Goal: Task Accomplishment & Management: Complete application form

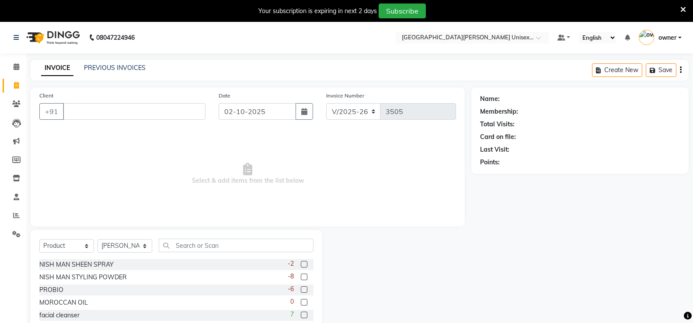
select select "7055"
select select "product"
select select "63843"
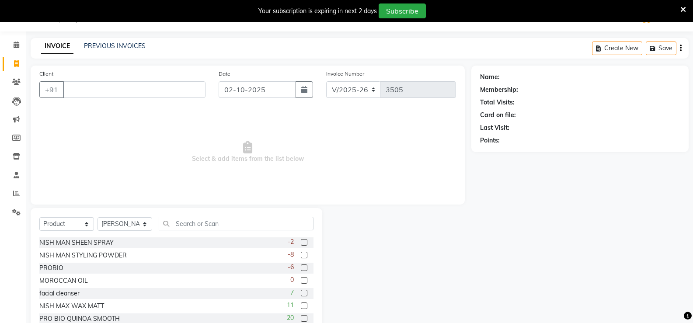
click at [109, 94] on input "Client" at bounding box center [134, 89] width 143 height 17
click at [109, 90] on input "Client" at bounding box center [134, 89] width 143 height 17
click at [123, 92] on input "Client" at bounding box center [134, 89] width 143 height 17
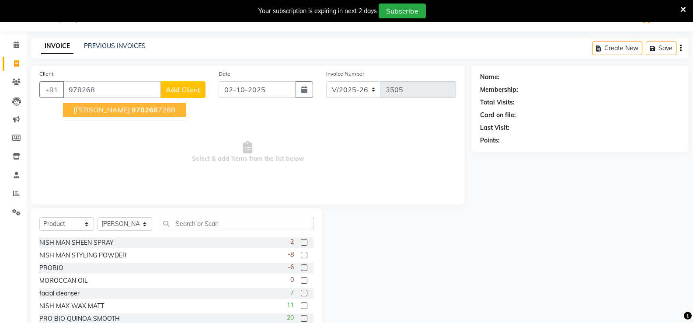
click at [86, 114] on span "[PERSON_NAME]" at bounding box center [101, 109] width 56 height 9
type input "9782687288"
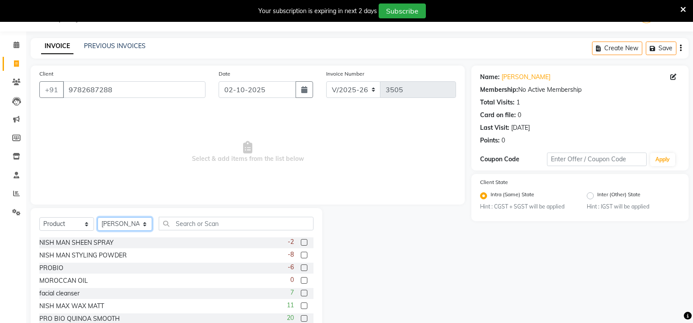
click at [137, 227] on select "Select Stylist anjali [PERSON_NAME] [PERSON_NAME] [PERSON_NAME] [PERSON_NAME] […" at bounding box center [125, 224] width 55 height 14
select select "82058"
click at [98, 217] on select "Select Stylist anjali [PERSON_NAME] [PERSON_NAME] [PERSON_NAME] [PERSON_NAME] […" at bounding box center [125, 224] width 55 height 14
click at [247, 223] on input "text" at bounding box center [236, 224] width 155 height 14
click at [70, 223] on select "Select Service Product Membership Package Voucher Prepaid Gift Card" at bounding box center [66, 224] width 55 height 14
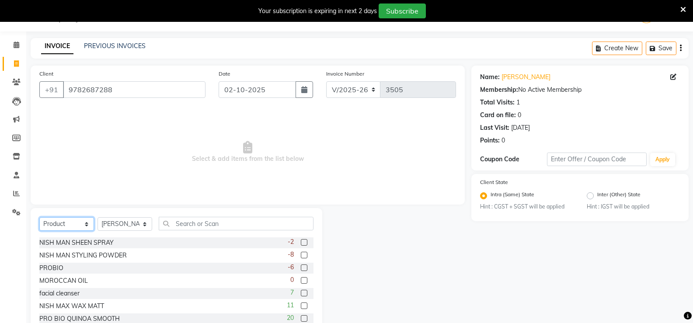
select select "service"
click at [39, 217] on select "Select Service Product Membership Package Voucher Prepaid Gift Card" at bounding box center [66, 224] width 55 height 14
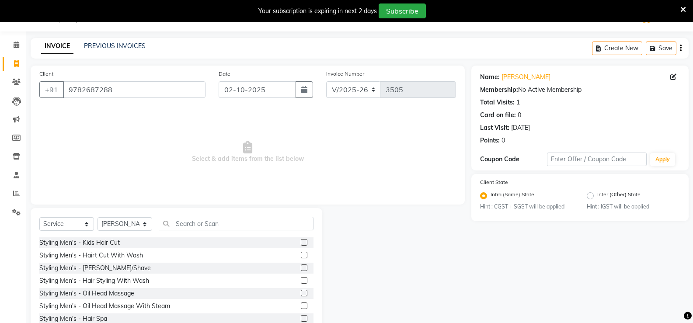
click at [301, 257] on label at bounding box center [304, 255] width 7 height 7
click at [301, 257] on input "checkbox" at bounding box center [304, 256] width 6 height 6
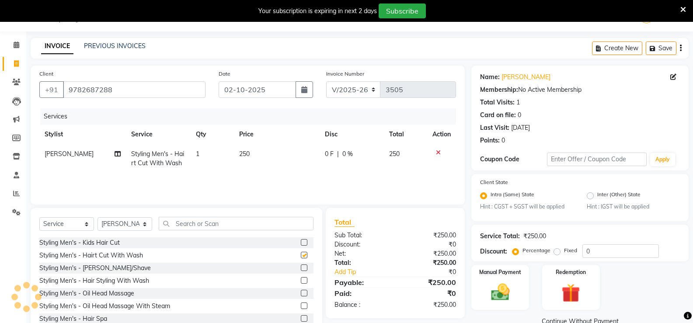
click at [301, 257] on label at bounding box center [304, 255] width 7 height 7
click at [301, 257] on input "checkbox" at bounding box center [304, 256] width 6 height 6
click at [301, 255] on label at bounding box center [304, 255] width 7 height 7
click at [301, 255] on input "checkbox" at bounding box center [304, 256] width 6 height 6
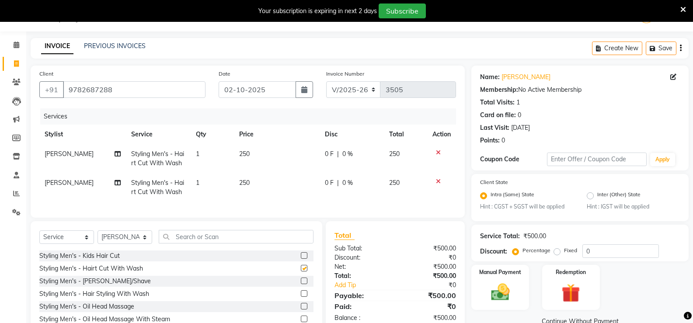
checkbox input "false"
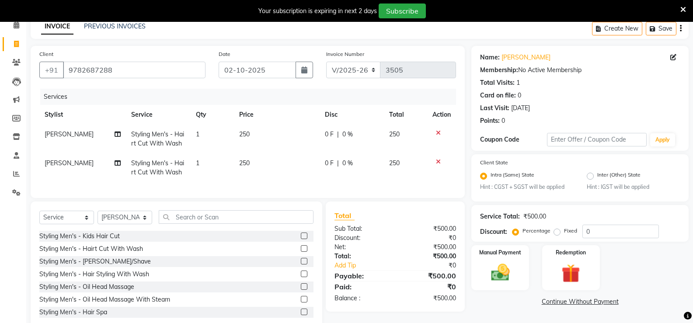
scroll to position [69, 0]
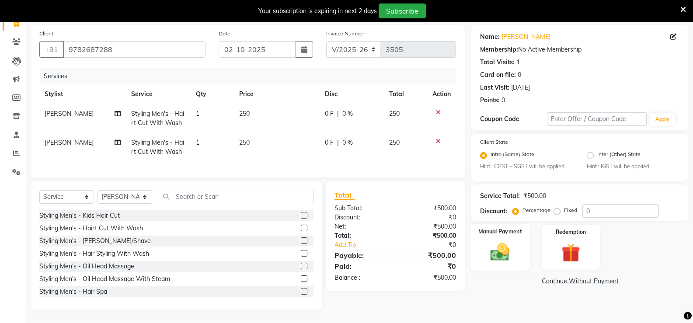
click at [516, 245] on div "Manual Payment" at bounding box center [500, 247] width 60 height 47
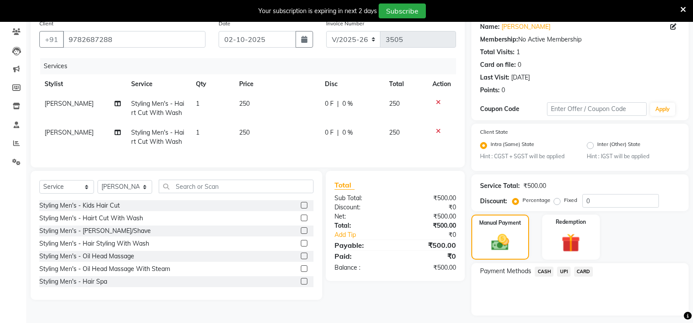
scroll to position [96, 0]
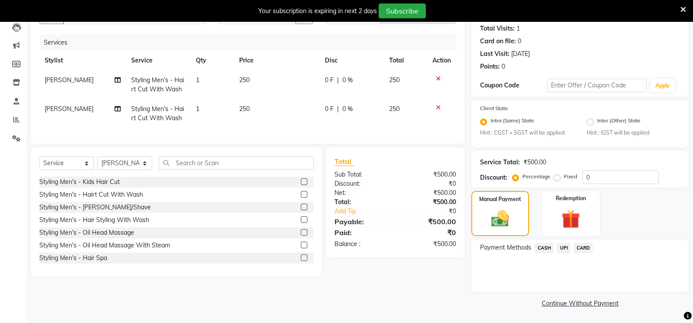
click at [567, 249] on span "UPI" at bounding box center [564, 248] width 14 height 10
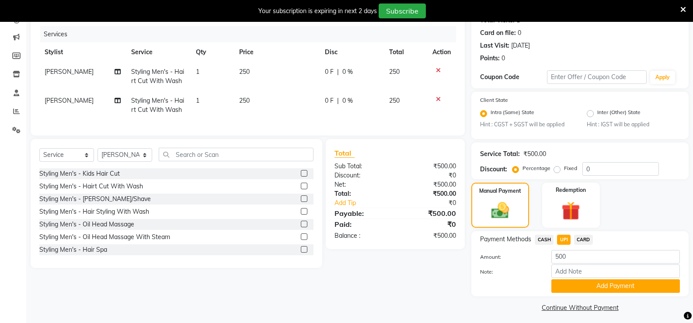
scroll to position [108, 0]
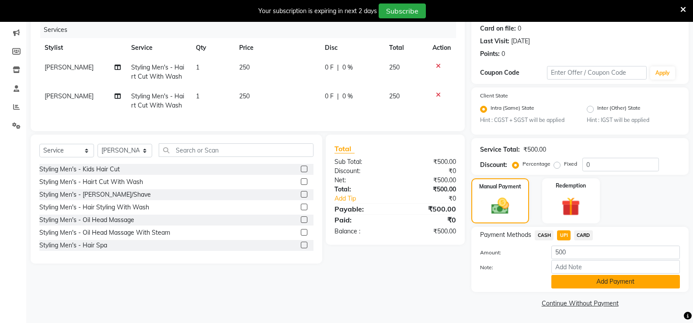
click at [556, 279] on button "Add Payment" at bounding box center [615, 282] width 129 height 14
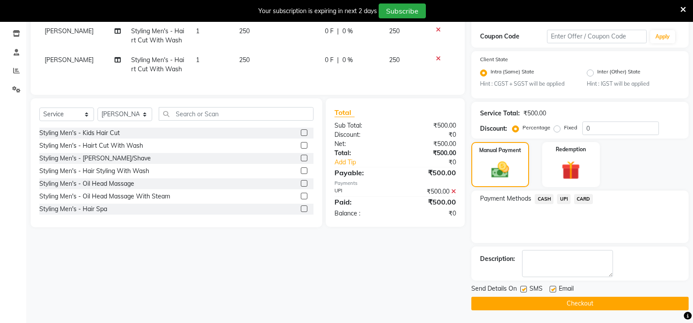
scroll to position [145, 0]
click at [553, 305] on button "Checkout" at bounding box center [579, 303] width 217 height 14
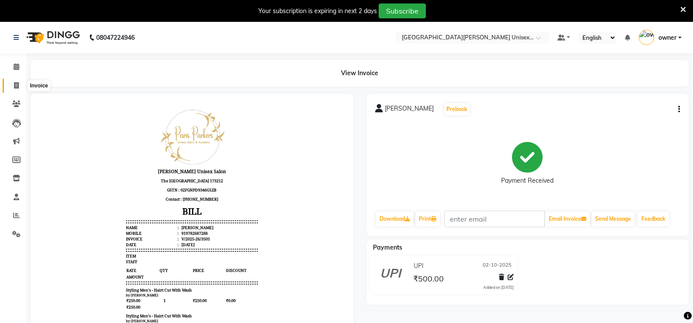
click at [16, 85] on icon at bounding box center [16, 85] width 5 height 7
select select "service"
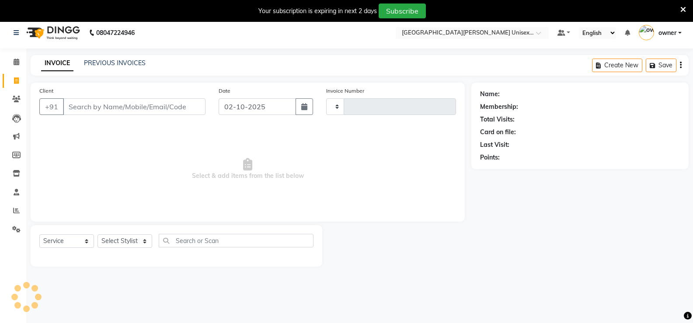
scroll to position [22, 0]
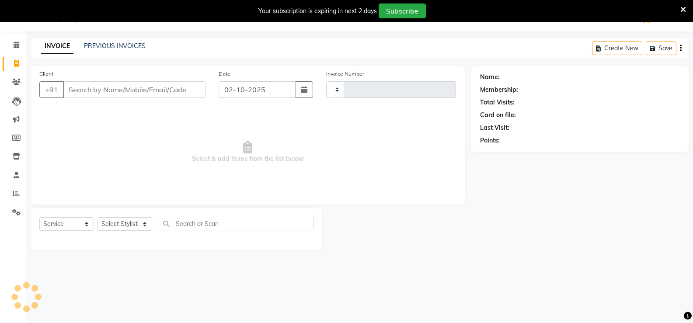
click at [89, 91] on input "Client" at bounding box center [134, 89] width 143 height 17
type input "3506"
select select "7055"
select select "product"
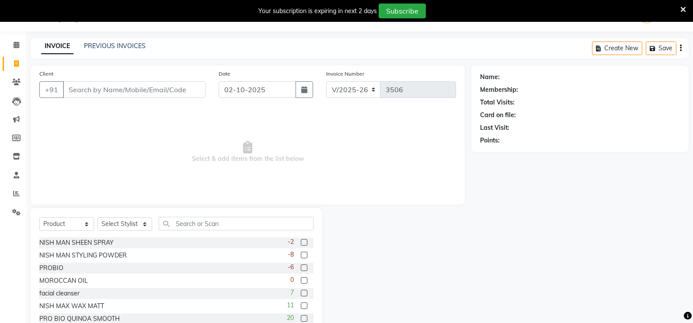
click at [147, 98] on input "Client" at bounding box center [134, 89] width 143 height 17
click at [135, 226] on select "Select Stylist anjali [PERSON_NAME] [PERSON_NAME] [PERSON_NAME] [PERSON_NAME] […" at bounding box center [125, 224] width 55 height 14
select select "63843"
click at [98, 217] on select "Select Stylist anjali [PERSON_NAME] [PERSON_NAME] [PERSON_NAME] [PERSON_NAME] […" at bounding box center [125, 224] width 55 height 14
click at [64, 222] on select "Select Service Product Membership Package Voucher Prepaid Gift Card" at bounding box center [66, 224] width 55 height 14
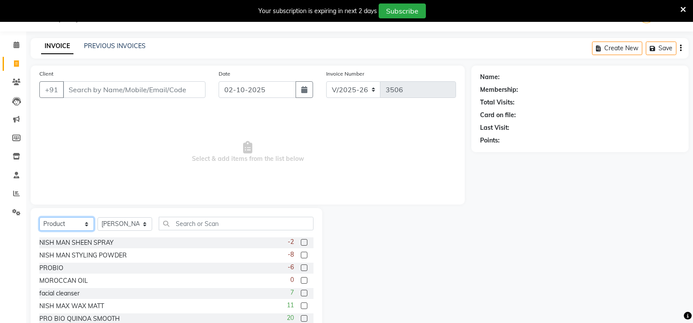
select select "service"
click at [39, 217] on select "Select Service Product Membership Package Voucher Prepaid Gift Card" at bounding box center [66, 224] width 55 height 14
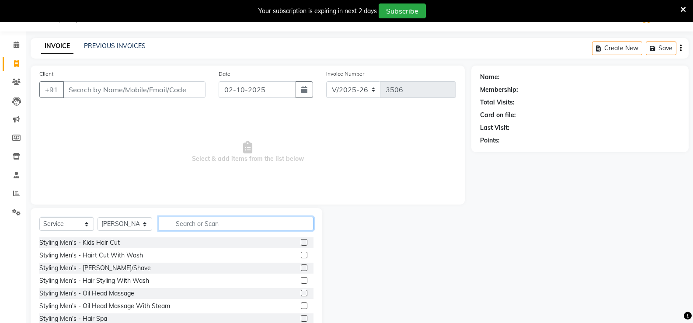
click at [188, 224] on input "text" at bounding box center [236, 224] width 155 height 14
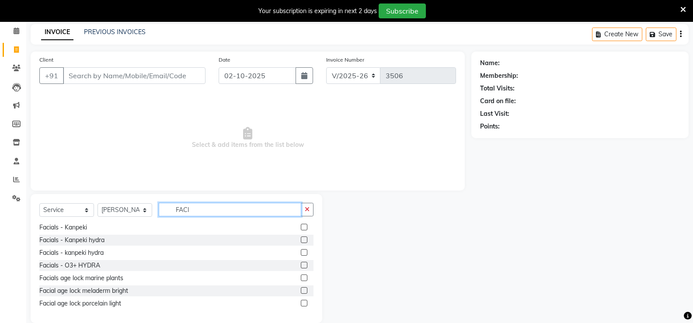
scroll to position [49, 0]
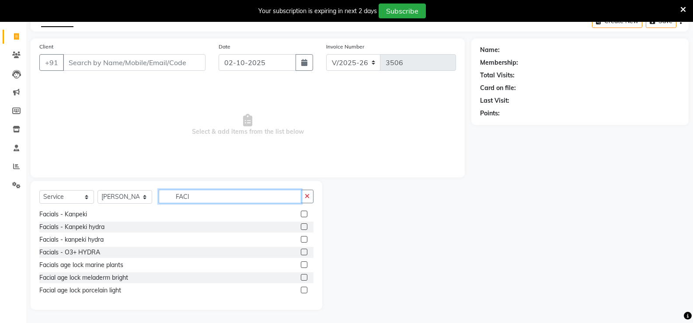
type input "FACI"
click at [301, 264] on label at bounding box center [304, 264] width 7 height 7
click at [301, 264] on input "checkbox" at bounding box center [304, 265] width 6 height 6
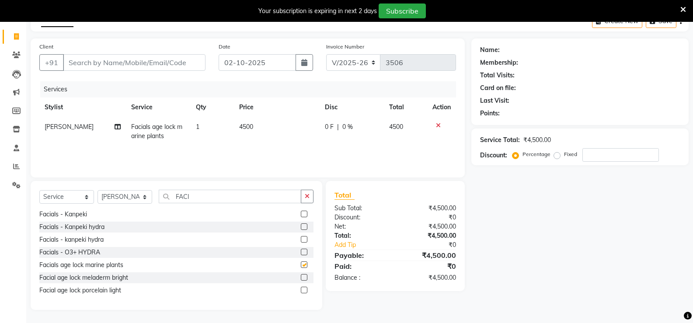
checkbox input "false"
click at [201, 197] on input "FACI" at bounding box center [230, 197] width 143 height 14
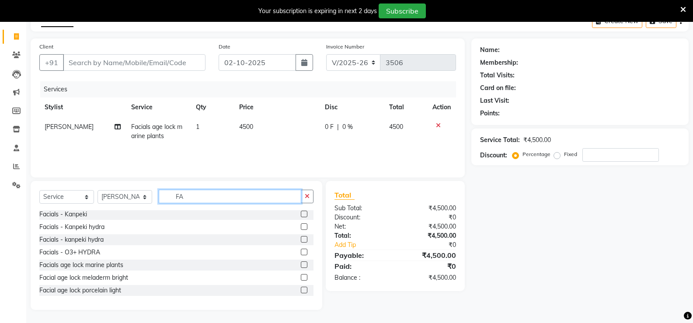
scroll to position [217, 0]
type input "F"
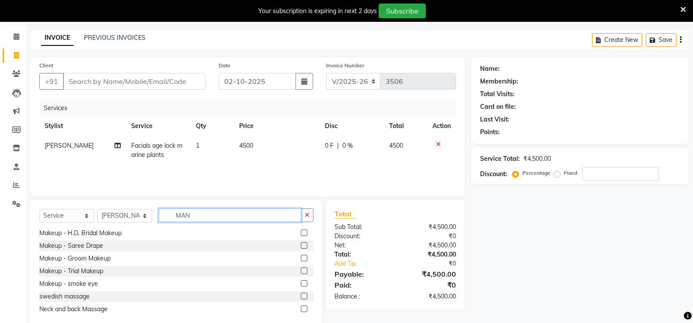
scroll to position [0, 0]
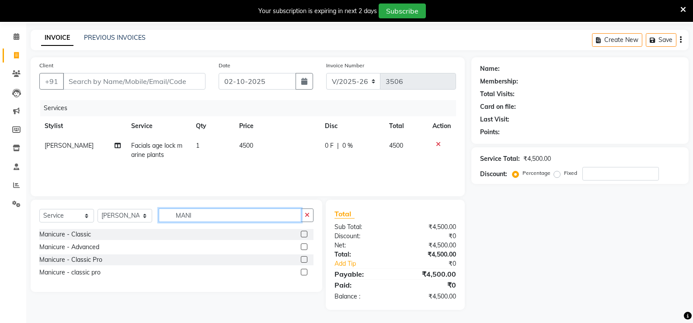
type input "MANI"
click at [305, 233] on label at bounding box center [304, 234] width 7 height 7
click at [305, 233] on input "checkbox" at bounding box center [304, 235] width 6 height 6
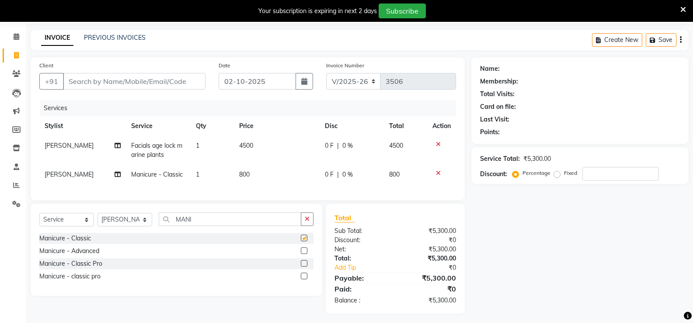
checkbox input "false"
click at [254, 226] on input "MANI" at bounding box center [230, 220] width 143 height 14
type input "M"
type input "PED"
click at [304, 241] on label at bounding box center [304, 238] width 7 height 7
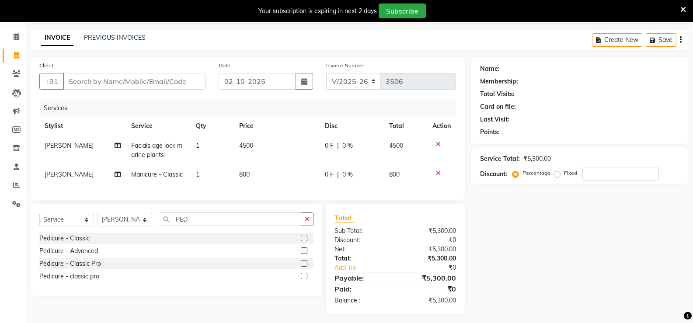
click at [304, 241] on input "checkbox" at bounding box center [304, 239] width 6 height 6
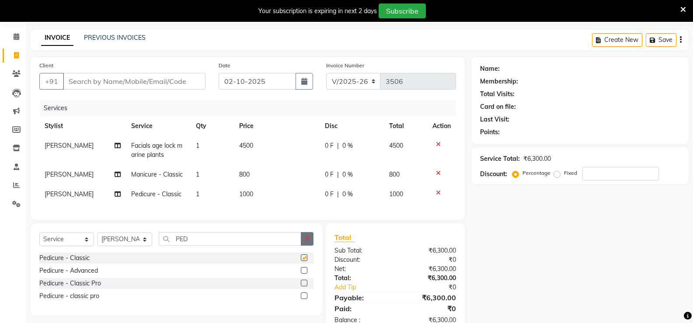
checkbox input "false"
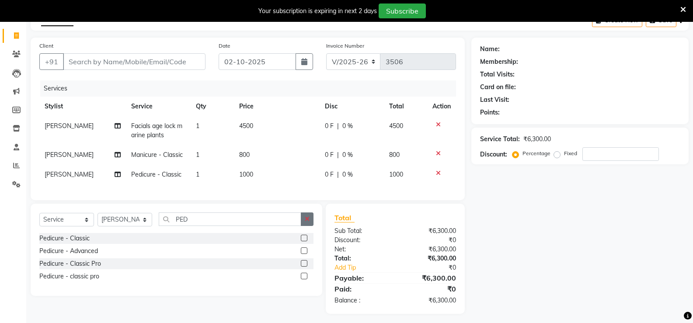
scroll to position [60, 0]
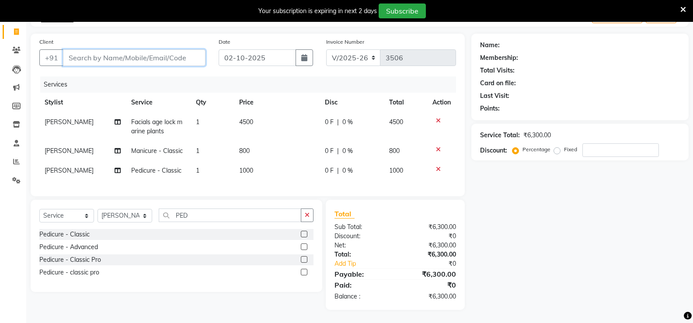
click at [195, 55] on input "Client" at bounding box center [134, 57] width 143 height 17
type input "9"
type input "0"
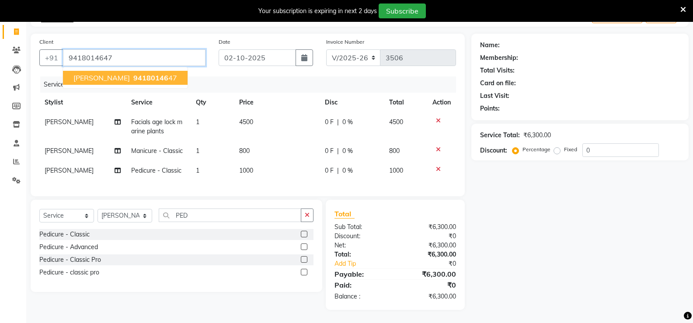
type input "9418014647"
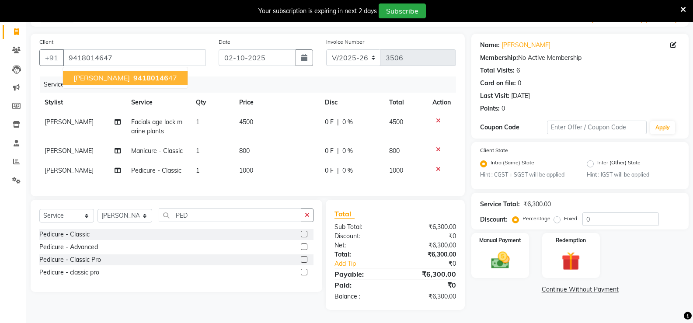
click at [133, 73] on span "94180146" at bounding box center [150, 77] width 35 height 9
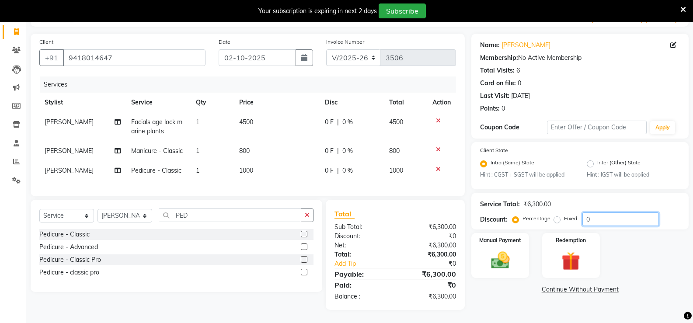
click at [603, 214] on input "0" at bounding box center [620, 220] width 77 height 14
type input "1"
type input "2"
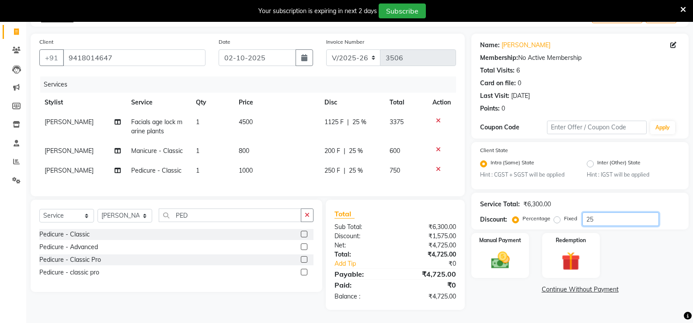
type input "2"
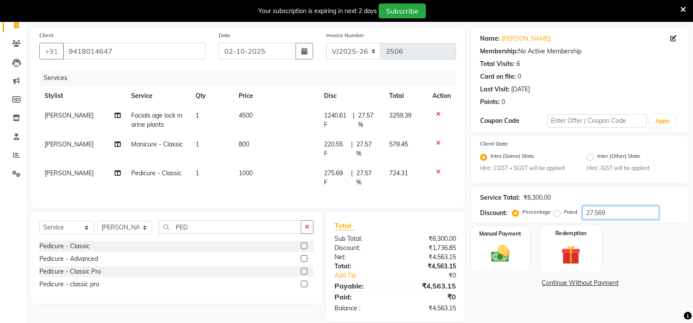
scroll to position [79, 0]
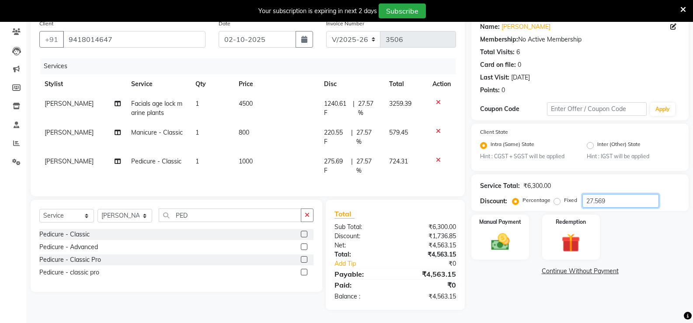
click at [620, 195] on input "27.569" at bounding box center [620, 201] width 77 height 14
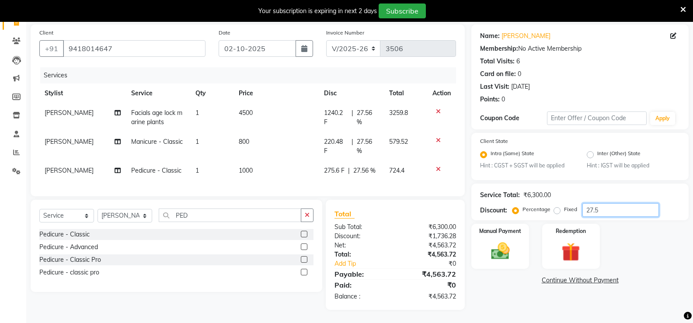
scroll to position [60, 0]
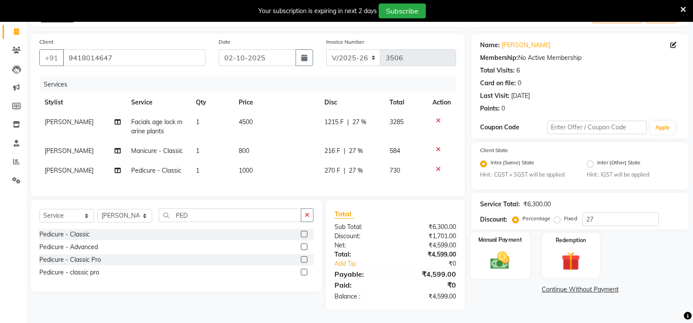
click at [501, 254] on img at bounding box center [499, 261] width 31 height 22
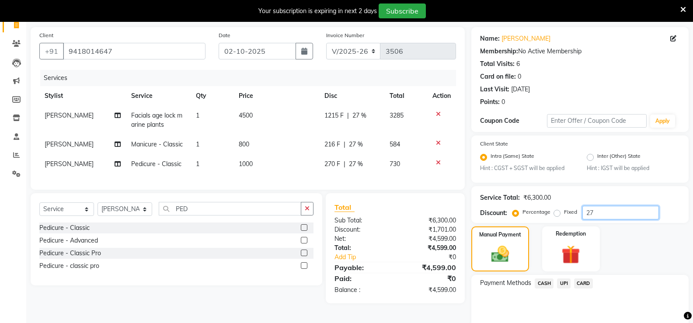
click at [610, 210] on input "27" at bounding box center [620, 213] width 77 height 14
type input "2"
click at [604, 212] on input "28.5" at bounding box center [620, 213] width 77 height 14
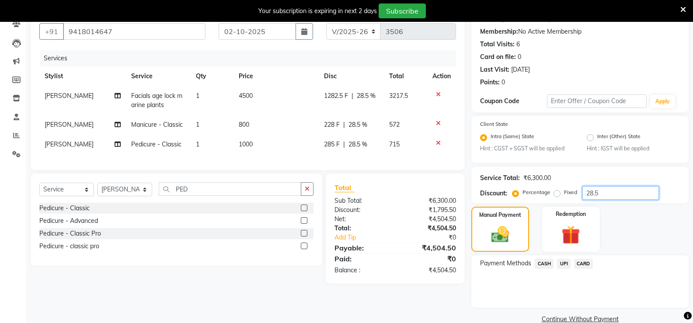
scroll to position [96, 0]
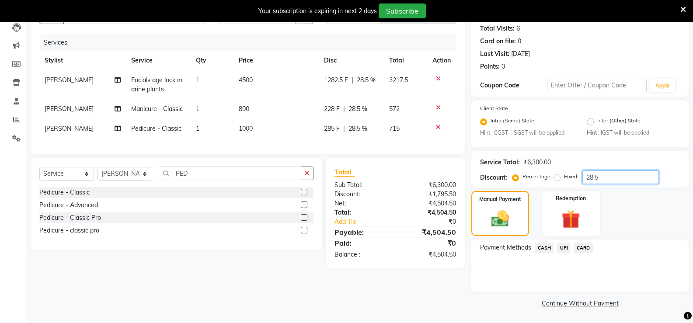
type input "28.5"
click at [546, 247] on span "CASH" at bounding box center [544, 248] width 19 height 10
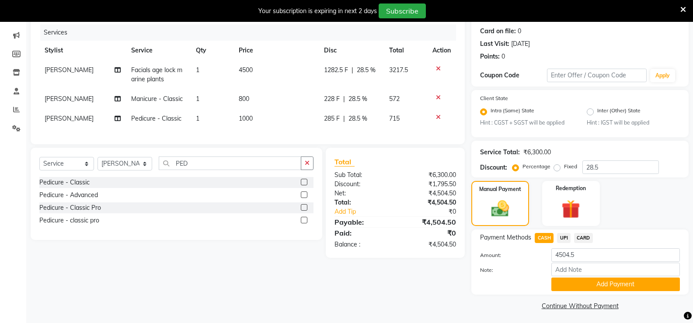
scroll to position [108, 0]
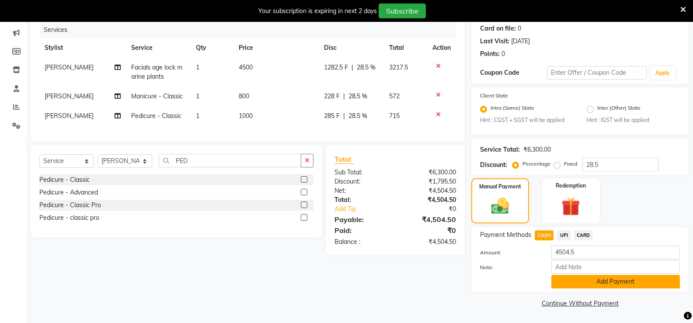
click at [573, 282] on button "Add Payment" at bounding box center [615, 282] width 129 height 14
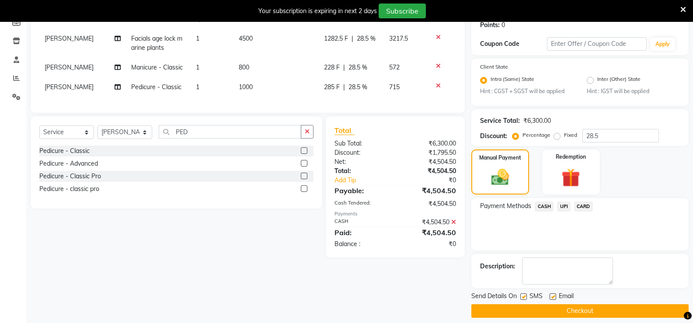
scroll to position [145, 0]
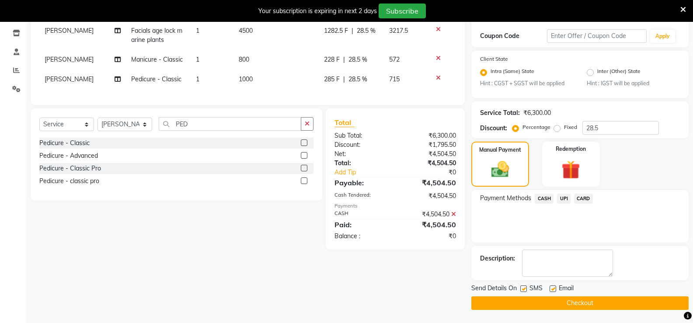
click at [575, 301] on button "Checkout" at bounding box center [579, 303] width 217 height 14
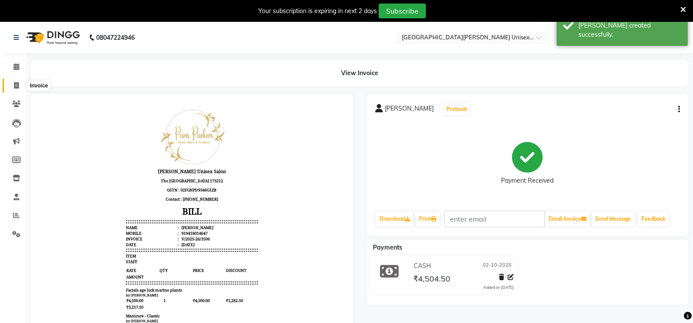
click at [15, 87] on icon at bounding box center [16, 85] width 5 height 7
select select "service"
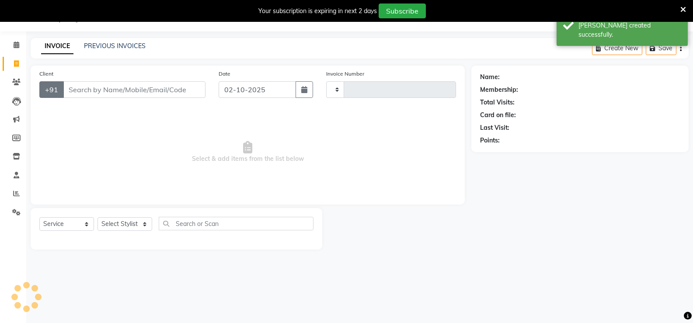
type input "3507"
select select "7055"
select select "product"
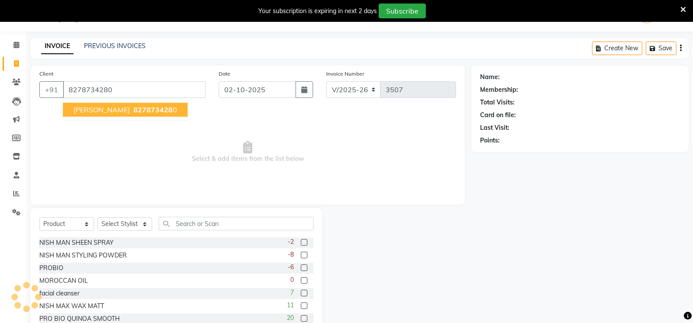
type input "8278734280"
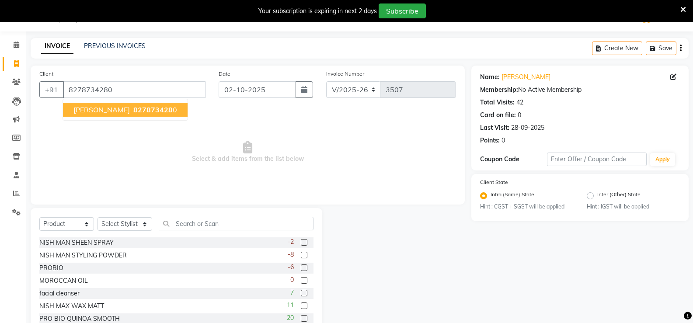
click at [133, 108] on span "827873428" at bounding box center [152, 109] width 39 height 9
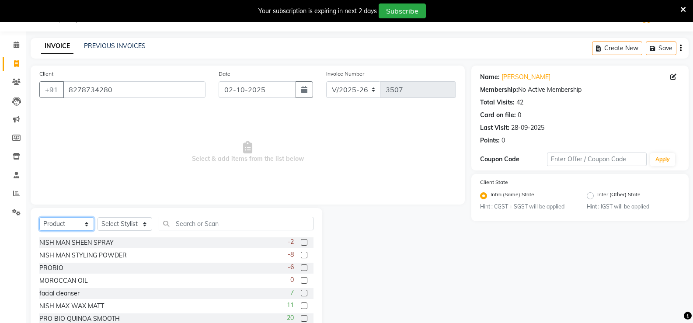
click at [77, 220] on select "Select Service Product Membership Package Voucher Prepaid Gift Card" at bounding box center [66, 224] width 55 height 14
select select "service"
click at [39, 217] on select "Select Service Product Membership Package Voucher Prepaid Gift Card" at bounding box center [66, 224] width 55 height 14
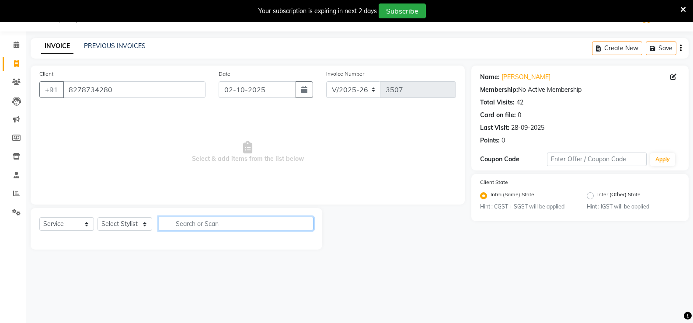
click at [190, 228] on input "text" at bounding box center [236, 224] width 155 height 14
type input "MANI"
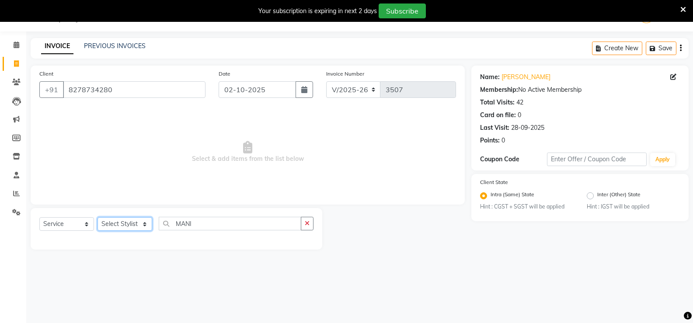
click at [120, 223] on select "Select Stylist anjali [PERSON_NAME] [PERSON_NAME] [PERSON_NAME] [PERSON_NAME] […" at bounding box center [125, 224] width 55 height 14
select select "63843"
click at [98, 217] on select "Select Stylist anjali [PERSON_NAME] [PERSON_NAME] [PERSON_NAME] [PERSON_NAME] […" at bounding box center [125, 224] width 55 height 14
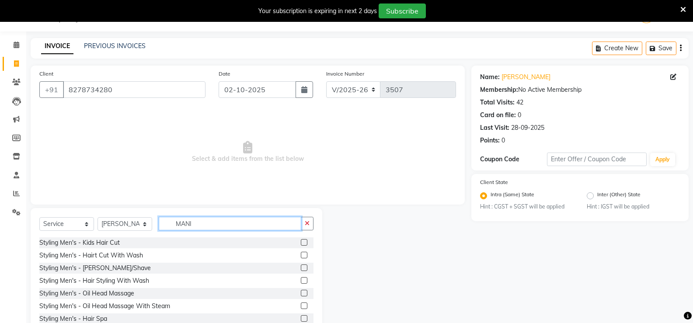
click at [202, 224] on input "MANI" at bounding box center [230, 224] width 143 height 14
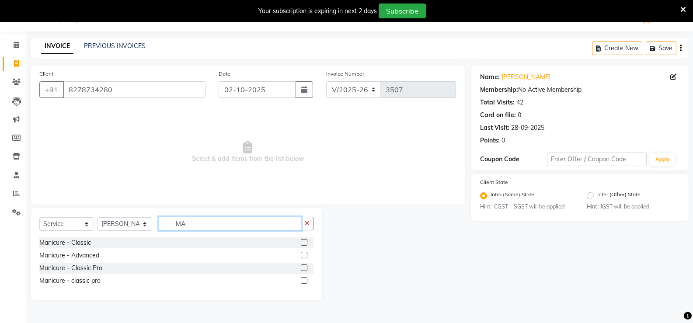
type input "M"
type input "MANI"
click at [303, 243] on label at bounding box center [304, 242] width 7 height 7
click at [303, 243] on input "checkbox" at bounding box center [304, 243] width 6 height 6
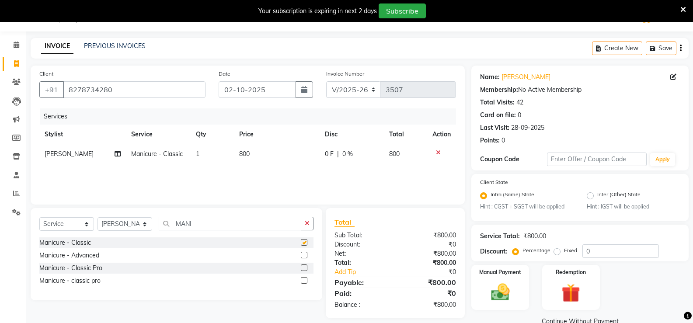
checkbox input "false"
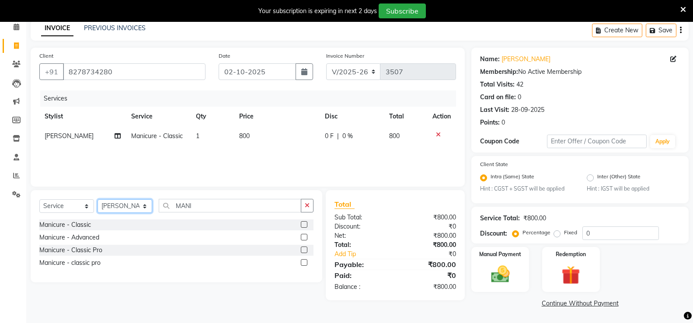
click at [133, 210] on select "Select Stylist anjali [PERSON_NAME] [PERSON_NAME] [PERSON_NAME] [PERSON_NAME] […" at bounding box center [125, 206] width 55 height 14
select select "80028"
click at [98, 199] on select "Select Stylist anjali [PERSON_NAME] [PERSON_NAME] [PERSON_NAME] [PERSON_NAME] […" at bounding box center [125, 206] width 55 height 14
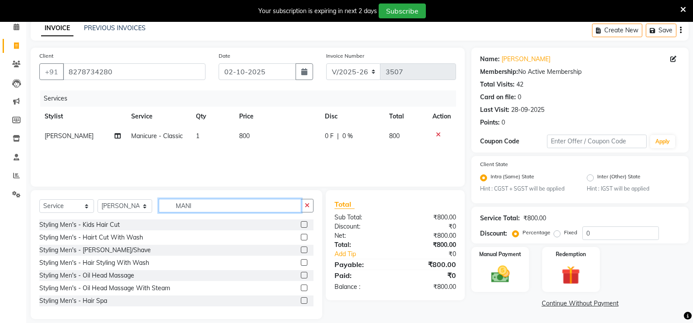
click at [240, 203] on input "MANI" at bounding box center [230, 206] width 143 height 14
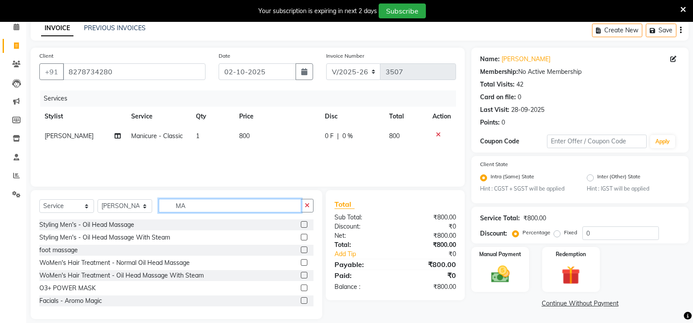
type input "M"
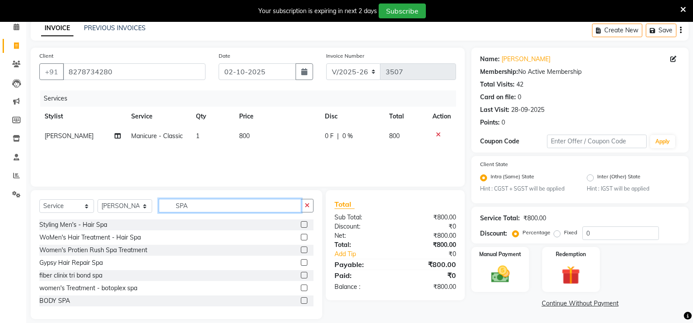
type input "SPA"
click at [301, 222] on label at bounding box center [304, 224] width 7 height 7
click at [301, 222] on input "checkbox" at bounding box center [304, 225] width 6 height 6
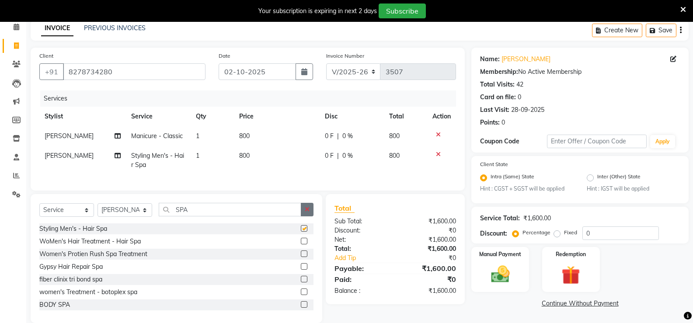
checkbox input "false"
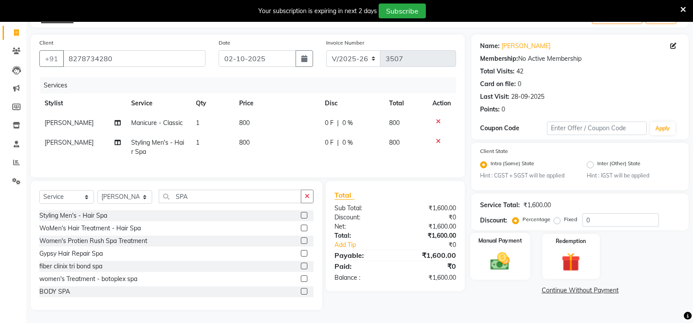
click at [499, 251] on img at bounding box center [499, 262] width 31 height 22
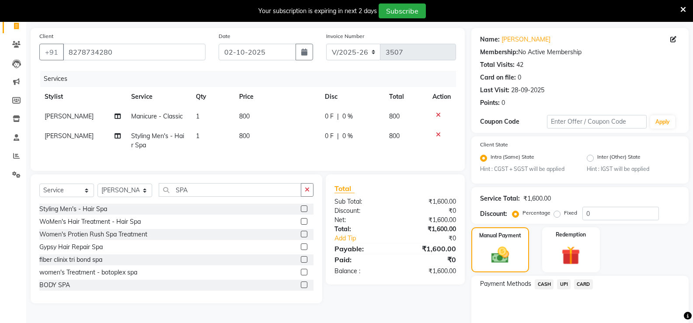
click at [565, 283] on span "UPI" at bounding box center [564, 284] width 14 height 10
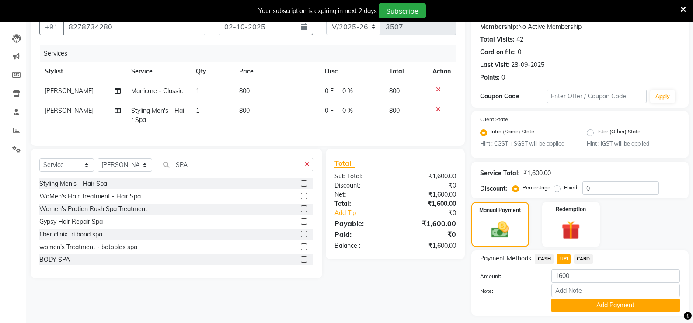
scroll to position [108, 0]
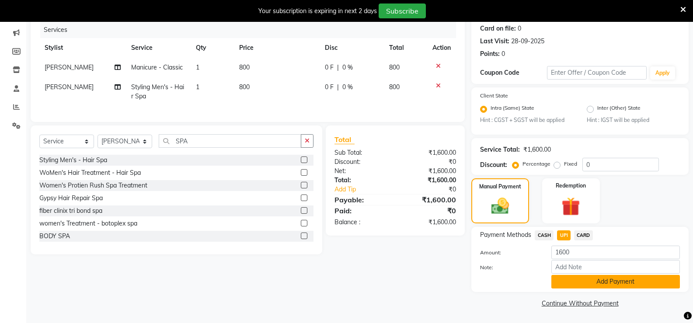
click at [587, 285] on button "Add Payment" at bounding box center [615, 282] width 129 height 14
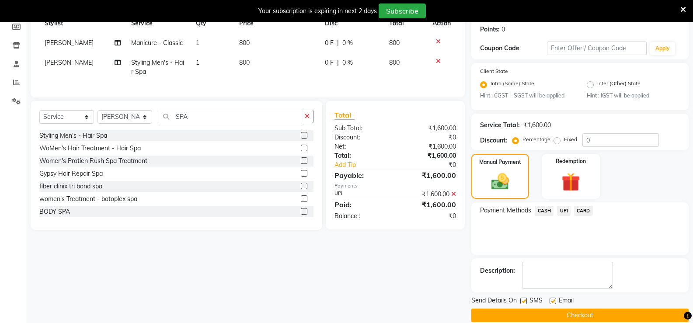
scroll to position [145, 0]
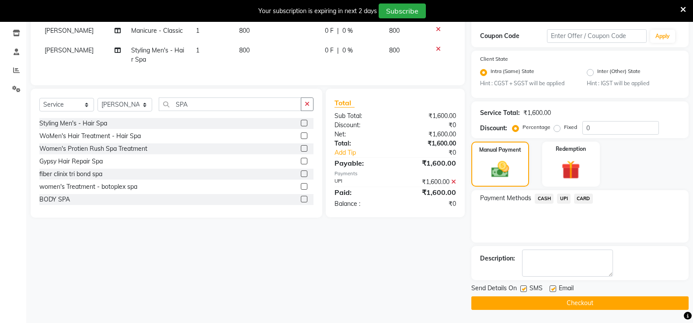
click at [582, 300] on button "Checkout" at bounding box center [579, 303] width 217 height 14
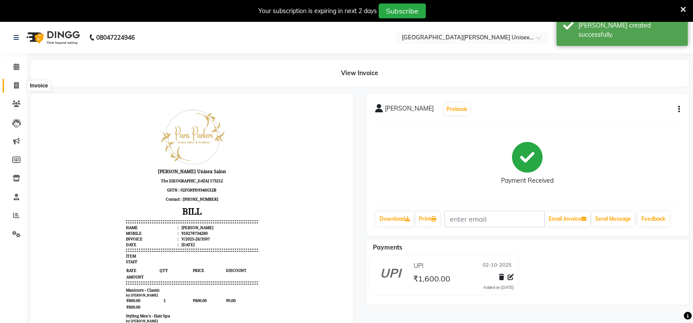
click at [18, 86] on icon at bounding box center [16, 85] width 5 height 7
select select "service"
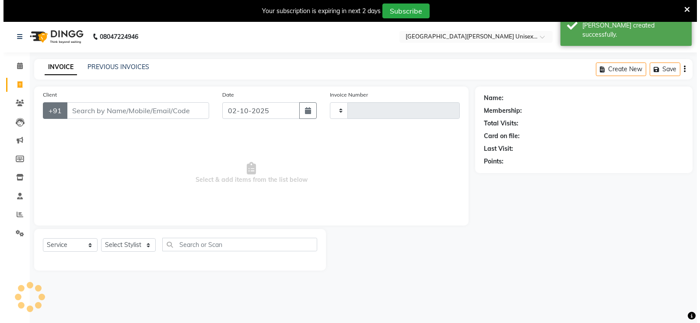
scroll to position [22, 0]
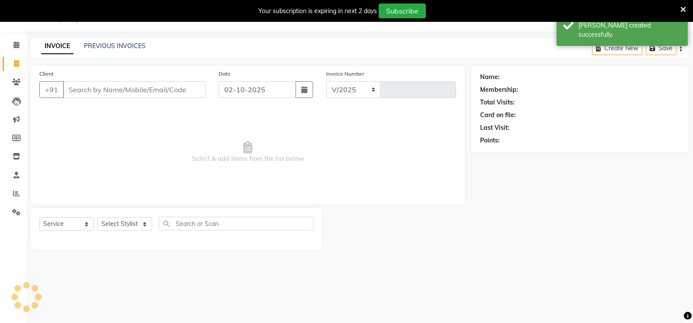
select select "7055"
type input "3508"
select select "product"
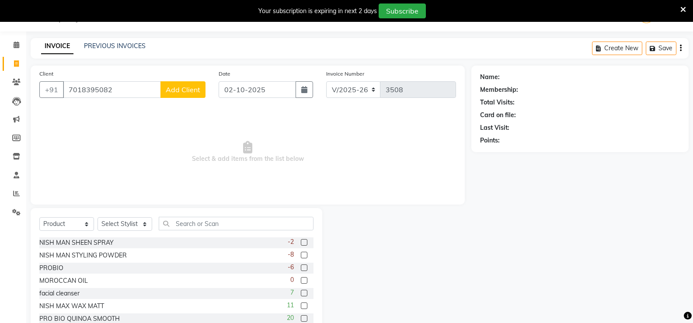
type input "7018395082"
click at [66, 226] on select "Select Service Product Membership Package Voucher Prepaid Gift Card" at bounding box center [66, 224] width 55 height 14
select select "service"
click at [39, 217] on select "Select Service Product Membership Package Voucher Prepaid Gift Card" at bounding box center [66, 224] width 55 height 14
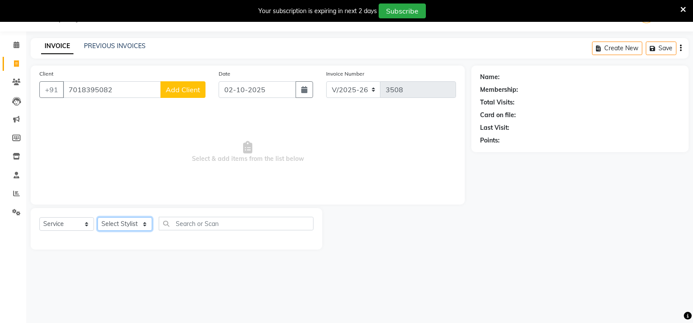
click at [140, 223] on select "Select Stylist anjali [PERSON_NAME] [PERSON_NAME] [PERSON_NAME] [PERSON_NAME] […" at bounding box center [125, 224] width 55 height 14
select select "63843"
click at [98, 217] on select "Select Stylist anjali [PERSON_NAME] [PERSON_NAME] [PERSON_NAME] [PERSON_NAME] […" at bounding box center [125, 224] width 55 height 14
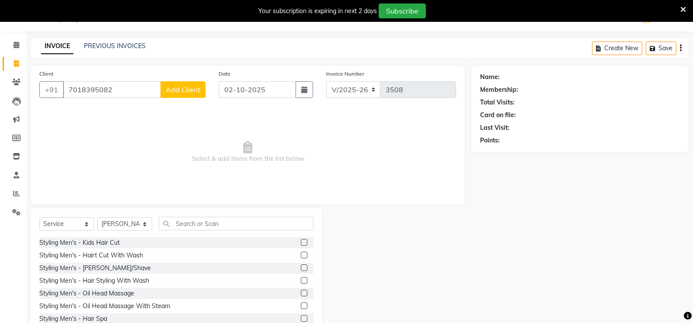
click at [193, 88] on span "Add Client" at bounding box center [183, 89] width 35 height 9
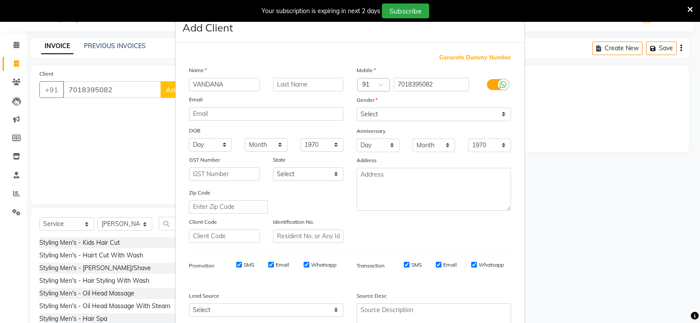
type input "VANDANA"
drag, startPoint x: 376, startPoint y: 115, endPoint x: 377, endPoint y: 121, distance: 5.8
click at [377, 119] on select "Select [DEMOGRAPHIC_DATA] [DEMOGRAPHIC_DATA] Other Prefer Not To Say" at bounding box center [433, 115] width 154 height 14
select select "[DEMOGRAPHIC_DATA]"
click at [356, 108] on select "Select [DEMOGRAPHIC_DATA] [DEMOGRAPHIC_DATA] Other Prefer Not To Say" at bounding box center [433, 115] width 154 height 14
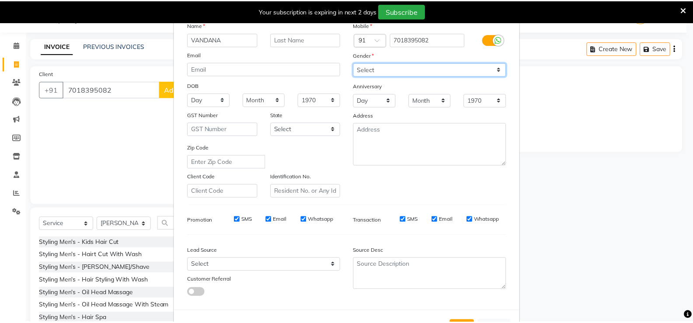
scroll to position [80, 0]
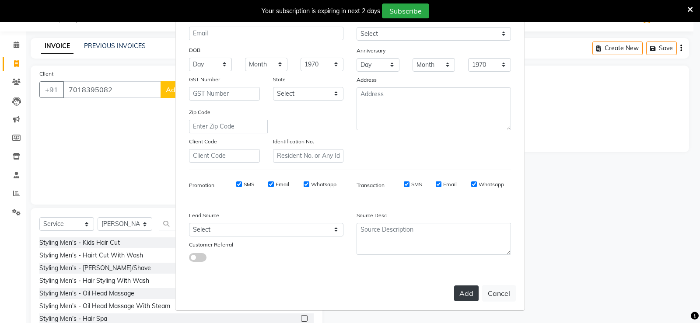
click at [462, 289] on button "Add" at bounding box center [466, 294] width 24 height 16
select select
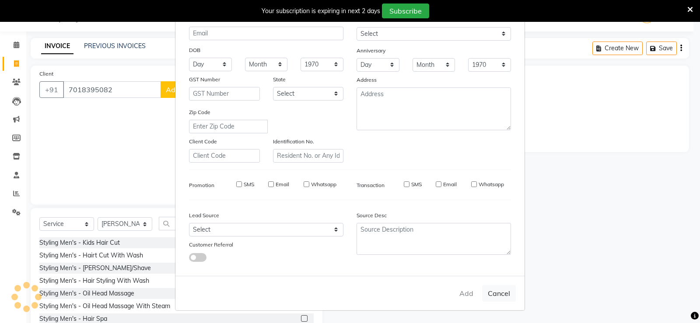
select select
checkbox input "false"
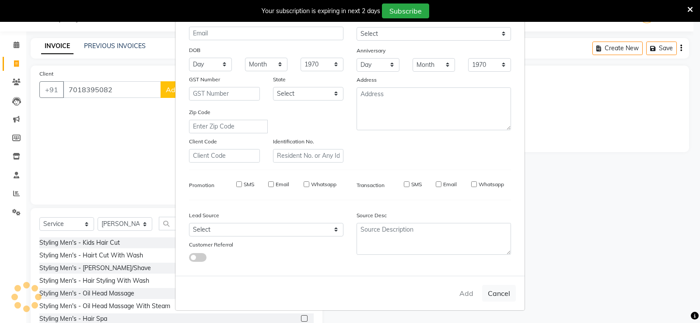
checkbox input "false"
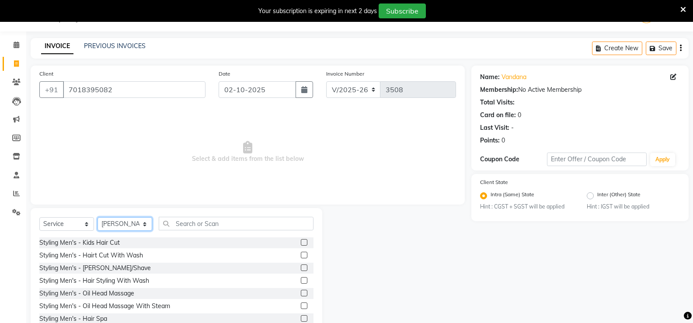
click at [117, 226] on select "Select Stylist anjali [PERSON_NAME] [PERSON_NAME] [PERSON_NAME] [PERSON_NAME] […" at bounding box center [125, 224] width 55 height 14
select select "58739"
click at [98, 217] on select "Select Stylist anjali [PERSON_NAME] [PERSON_NAME] [PERSON_NAME] [PERSON_NAME] […" at bounding box center [125, 224] width 55 height 14
click at [213, 224] on input "text" at bounding box center [236, 224] width 155 height 14
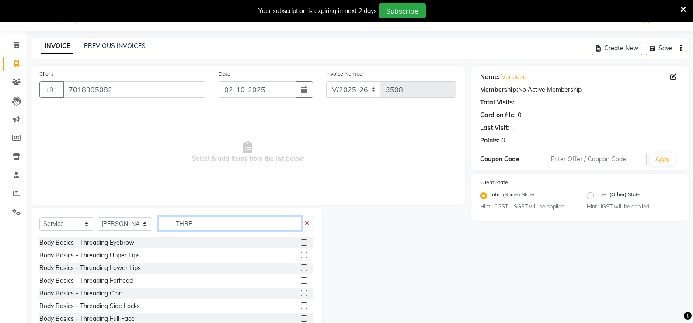
type input "THRE"
click at [301, 240] on label at bounding box center [304, 242] width 7 height 7
click at [301, 240] on input "checkbox" at bounding box center [304, 243] width 6 height 6
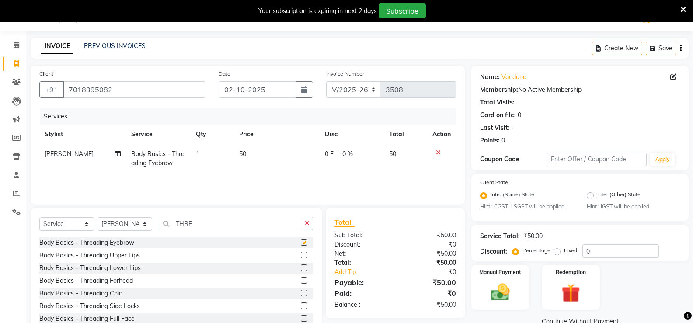
checkbox input "false"
click at [301, 282] on label at bounding box center [304, 280] width 7 height 7
click at [301, 282] on input "checkbox" at bounding box center [304, 281] width 6 height 6
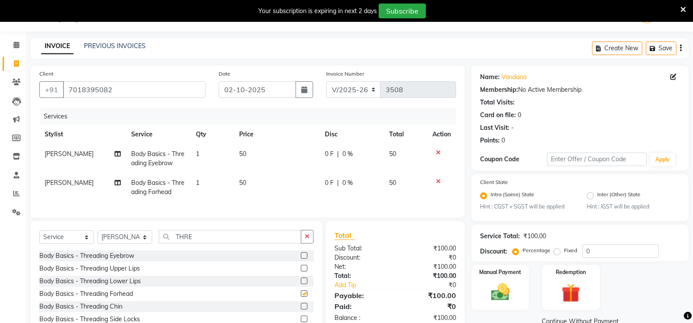
checkbox input "false"
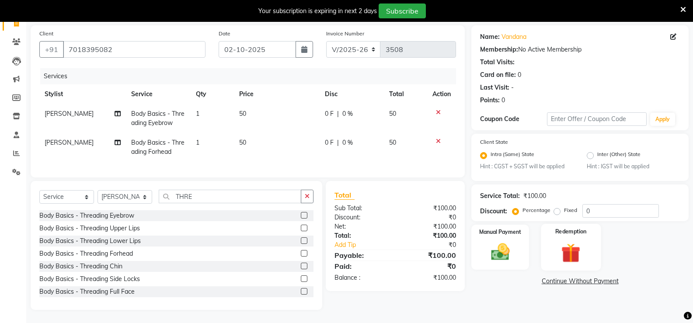
scroll to position [69, 0]
click at [502, 245] on img at bounding box center [499, 252] width 31 height 22
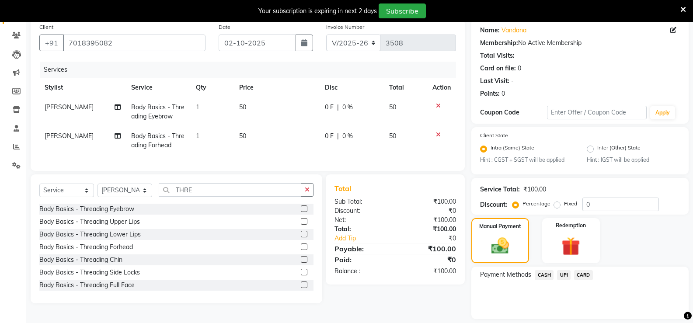
click at [548, 273] on span "CASH" at bounding box center [544, 275] width 19 height 10
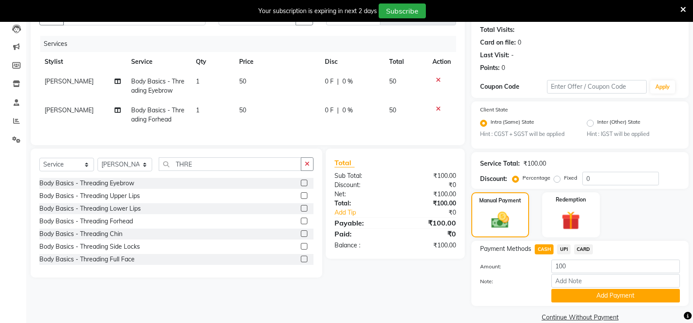
scroll to position [108, 0]
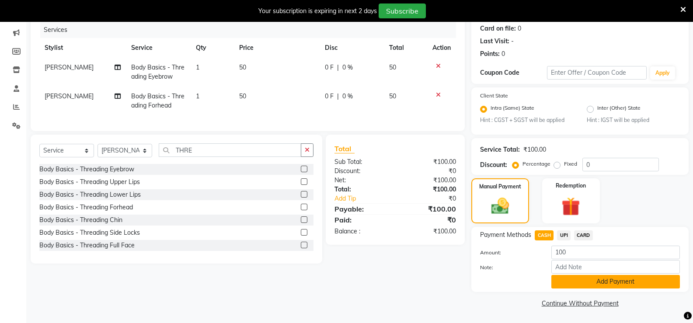
click at [576, 285] on button "Add Payment" at bounding box center [615, 282] width 129 height 14
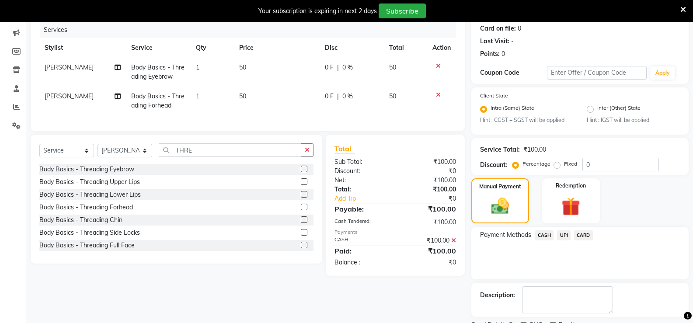
scroll to position [145, 0]
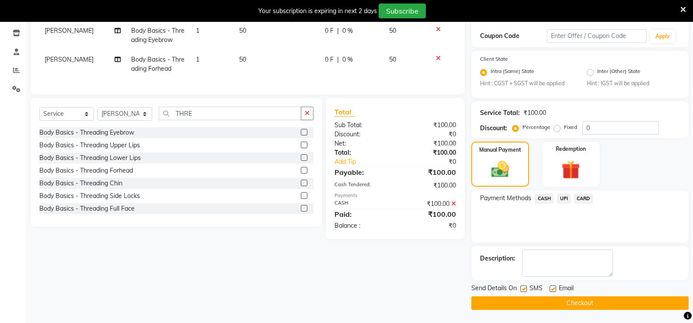
click at [570, 303] on button "Checkout" at bounding box center [579, 303] width 217 height 14
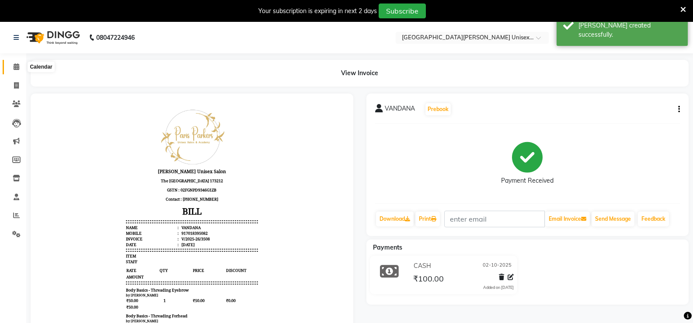
click at [14, 66] on icon at bounding box center [17, 66] width 6 height 7
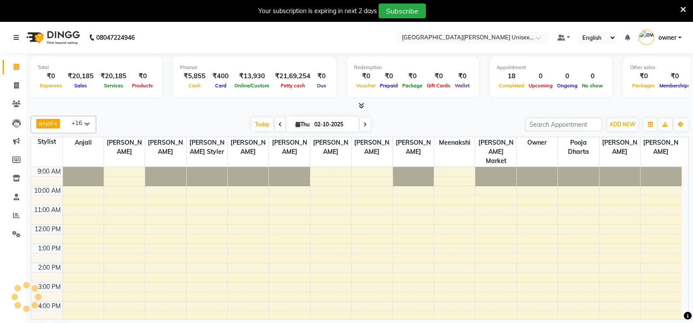
scroll to position [52, 0]
